Goal: Communication & Community: Share content

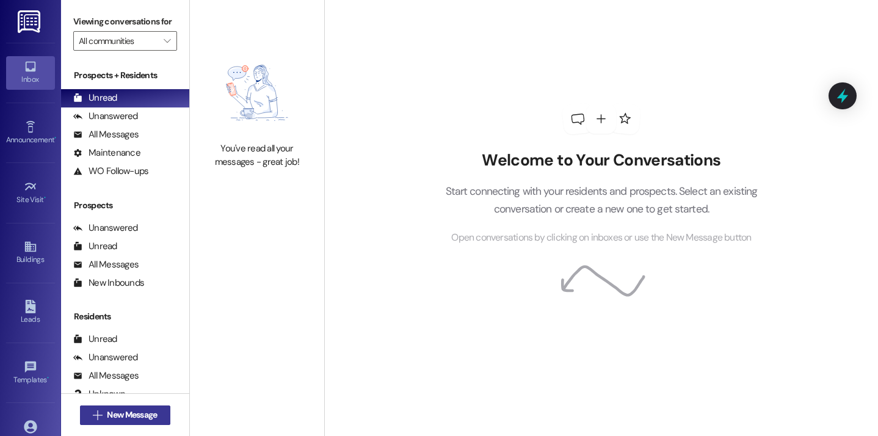
click at [123, 411] on span "New Message" at bounding box center [132, 415] width 50 height 13
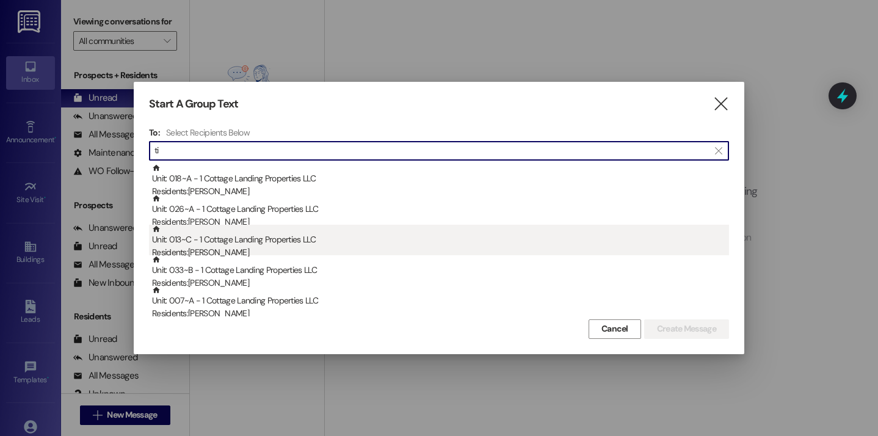
type input "tia"
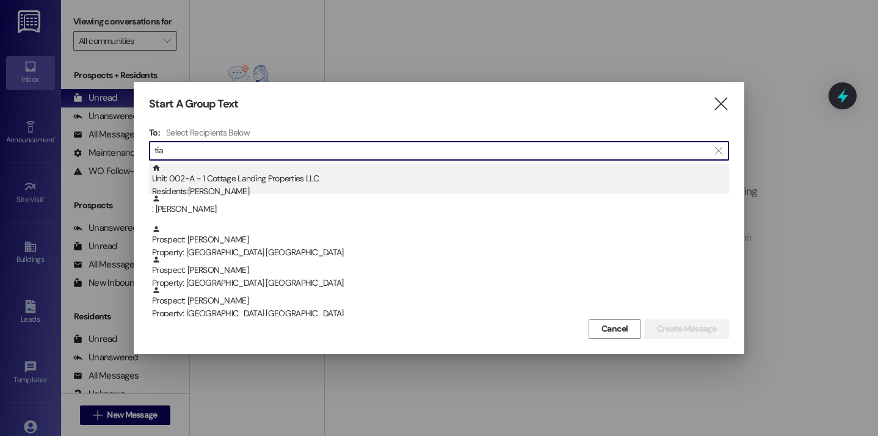
click at [250, 172] on div "Unit: 002~A - 1 Cottage Landing Properties LLC Residents: [PERSON_NAME]" at bounding box center [440, 181] width 577 height 35
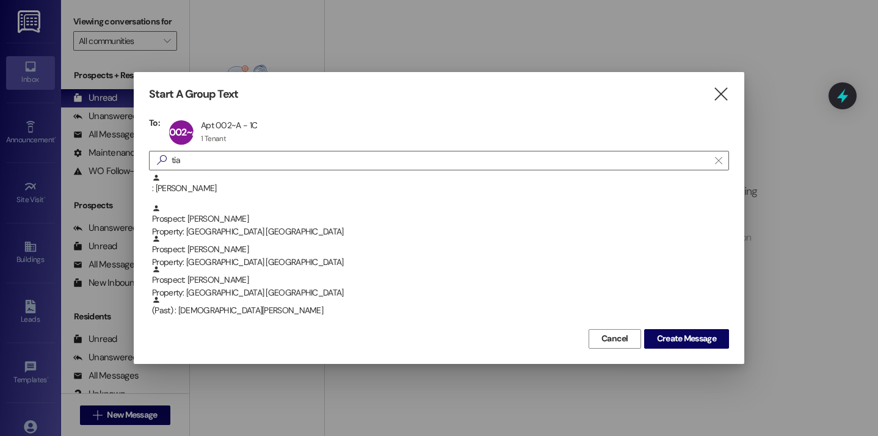
click at [671, 354] on div "Start A Group Text  To: 002~A Apt 002~A - 1C Apt 002~A - 1C 1 Tenant 1 Tenant …" at bounding box center [439, 217] width 611 height 291
click at [671, 344] on span "Create Message" at bounding box center [686, 338] width 59 height 13
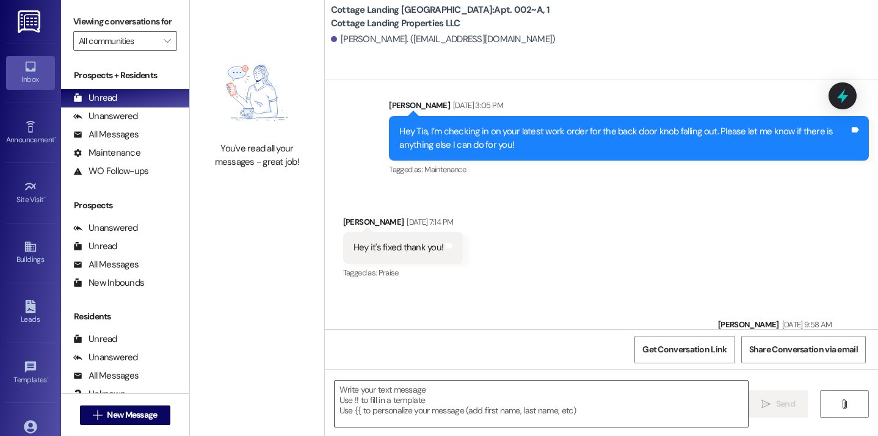
scroll to position [7888, 0]
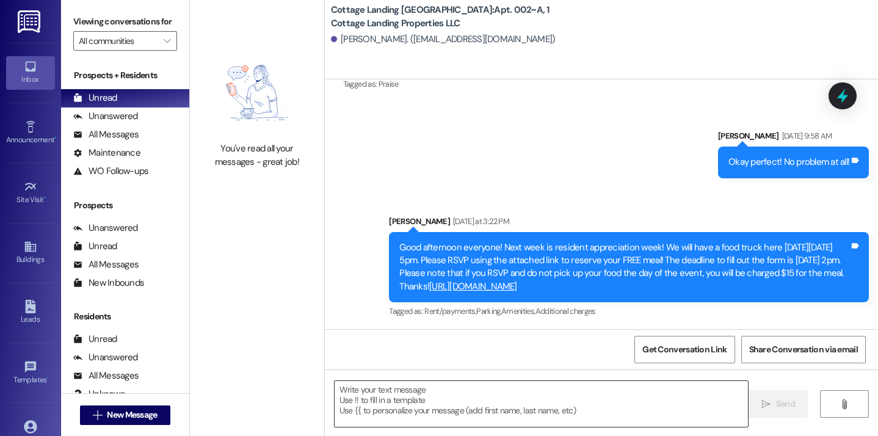
click at [363, 407] on textarea at bounding box center [542, 404] width 414 height 46
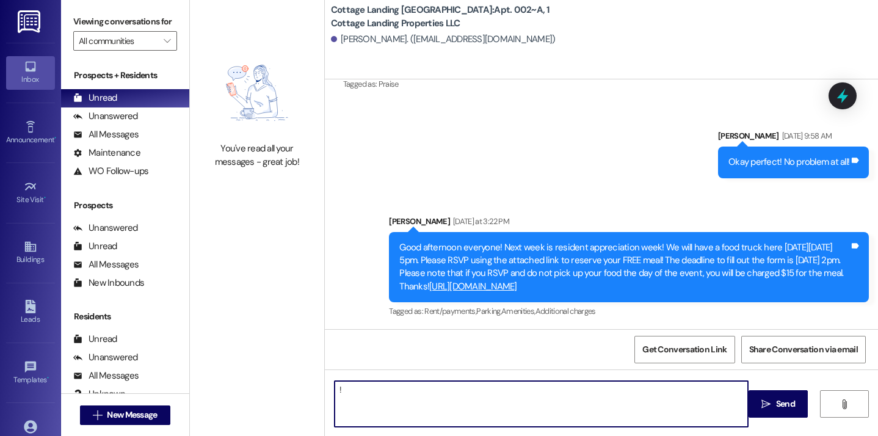
type textarea "!!"
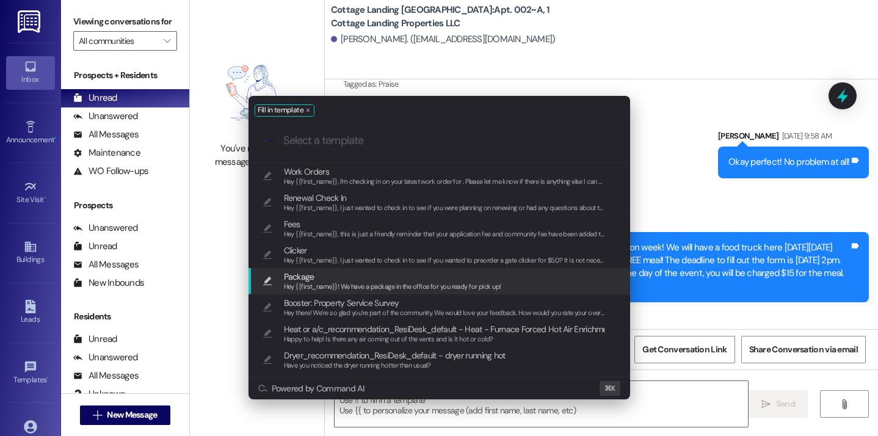
click at [301, 285] on span "Hey {{first_name}}! We have a package in the office for you ready for pick up!" at bounding box center [392, 286] width 217 height 9
type textarea "Hey {{first_name}}! We have a package in the office for you ready for pick up!"
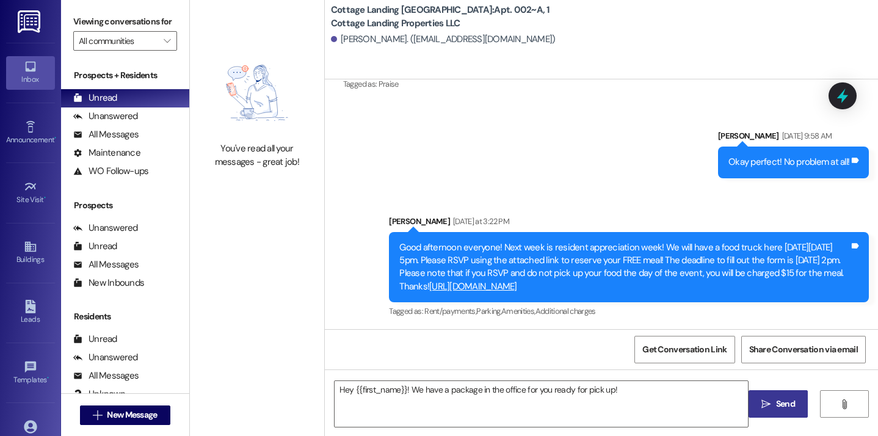
click at [778, 398] on span "Send" at bounding box center [785, 404] width 19 height 13
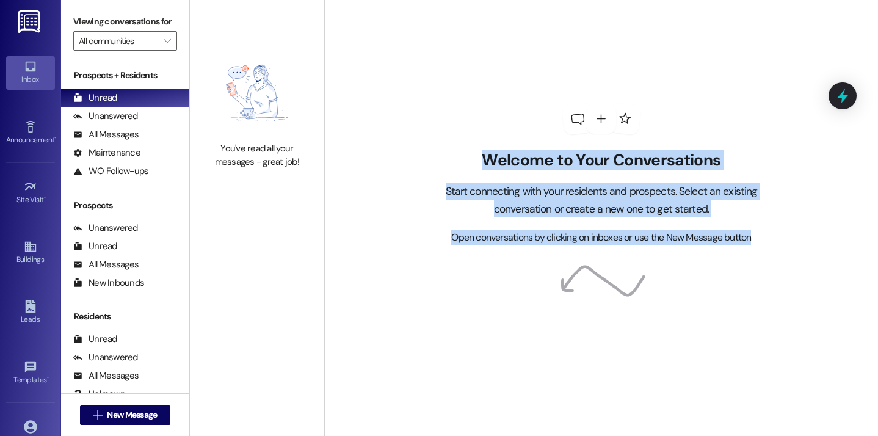
drag, startPoint x: 754, startPoint y: 236, endPoint x: 473, endPoint y: 159, distance: 290.6
click at [473, 159] on div "Welcome to Your Conversations Start connecting with your residents and prospect…" at bounding box center [601, 198] width 349 height 95
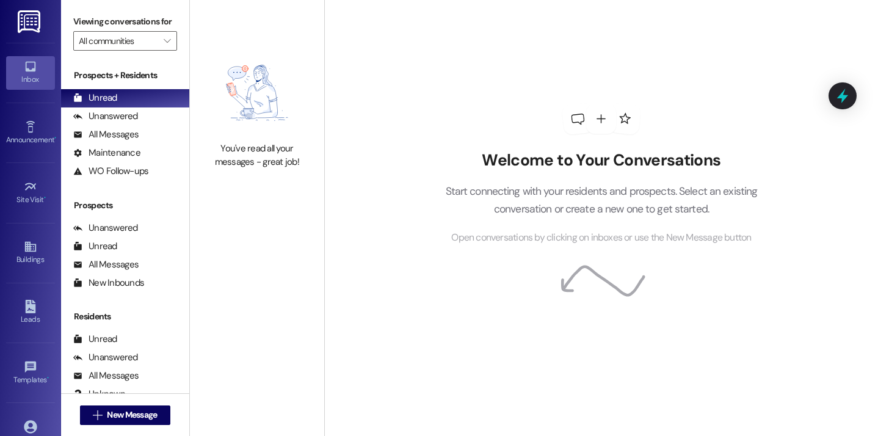
click at [510, 78] on div "Welcome to Your Conversations Start connecting with your residents and prospect…" at bounding box center [601, 174] width 366 height 349
click at [48, 420] on link "Account" at bounding box center [30, 432] width 49 height 33
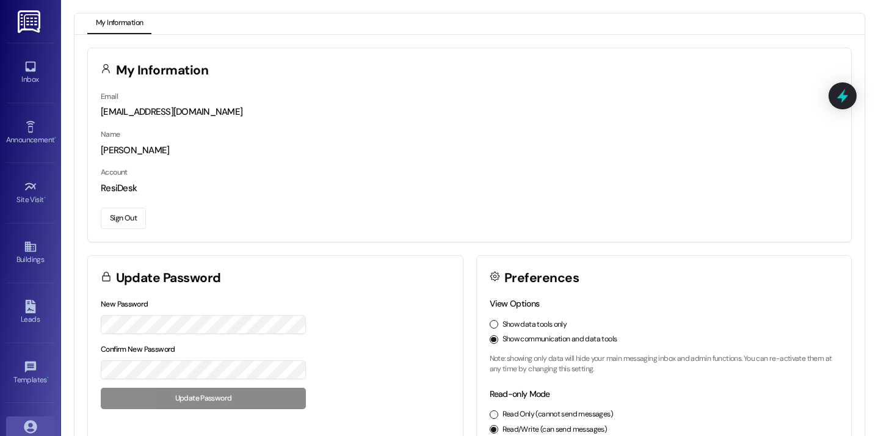
click at [117, 211] on button "Sign Out" at bounding box center [123, 218] width 45 height 21
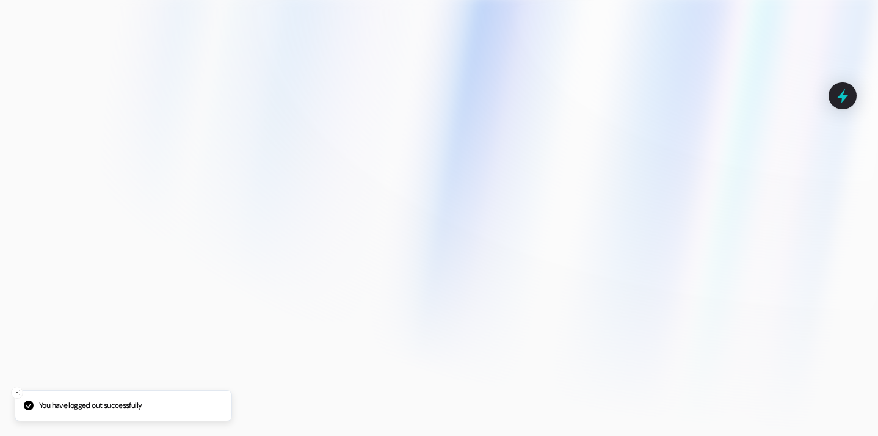
type input "baileym@cottagelandinglafayette.com"
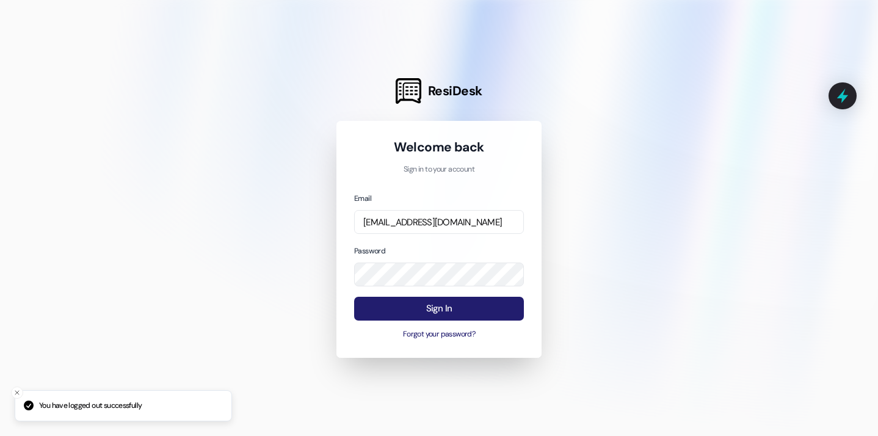
click at [403, 313] on button "Sign In" at bounding box center [439, 309] width 170 height 24
